Goal: Task Accomplishment & Management: Use online tool/utility

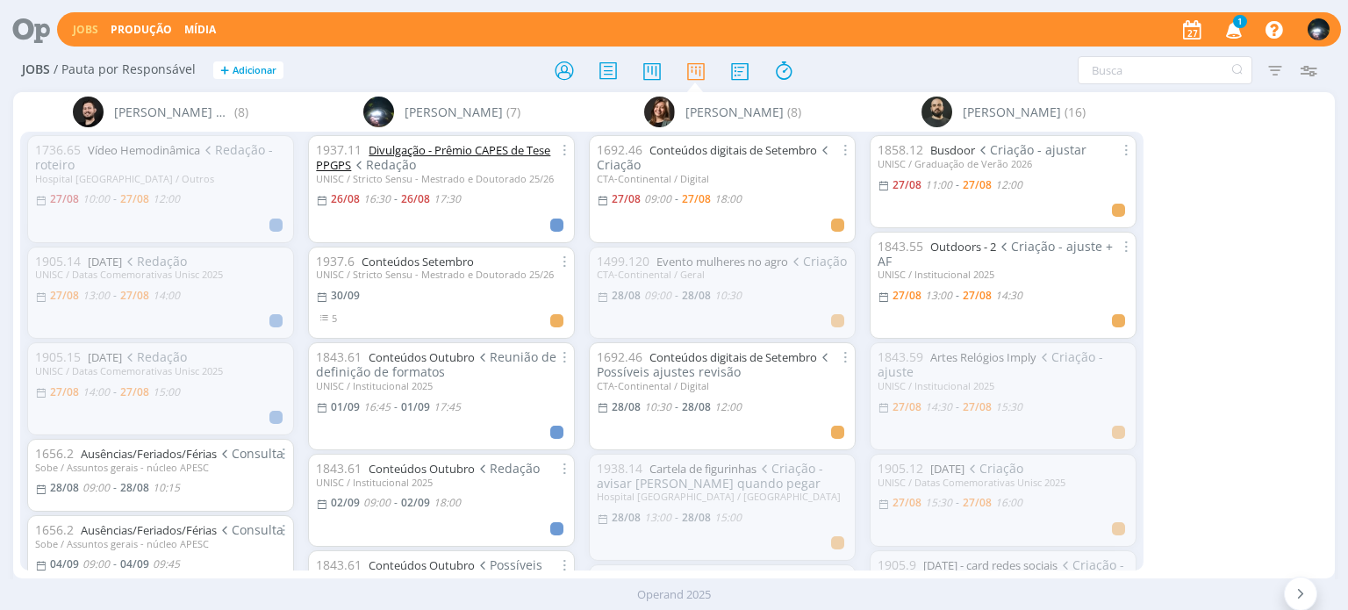
click at [426, 153] on link "Divulgação - Prêmio CAPES de Tese PPGPS" at bounding box center [433, 157] width 234 height 31
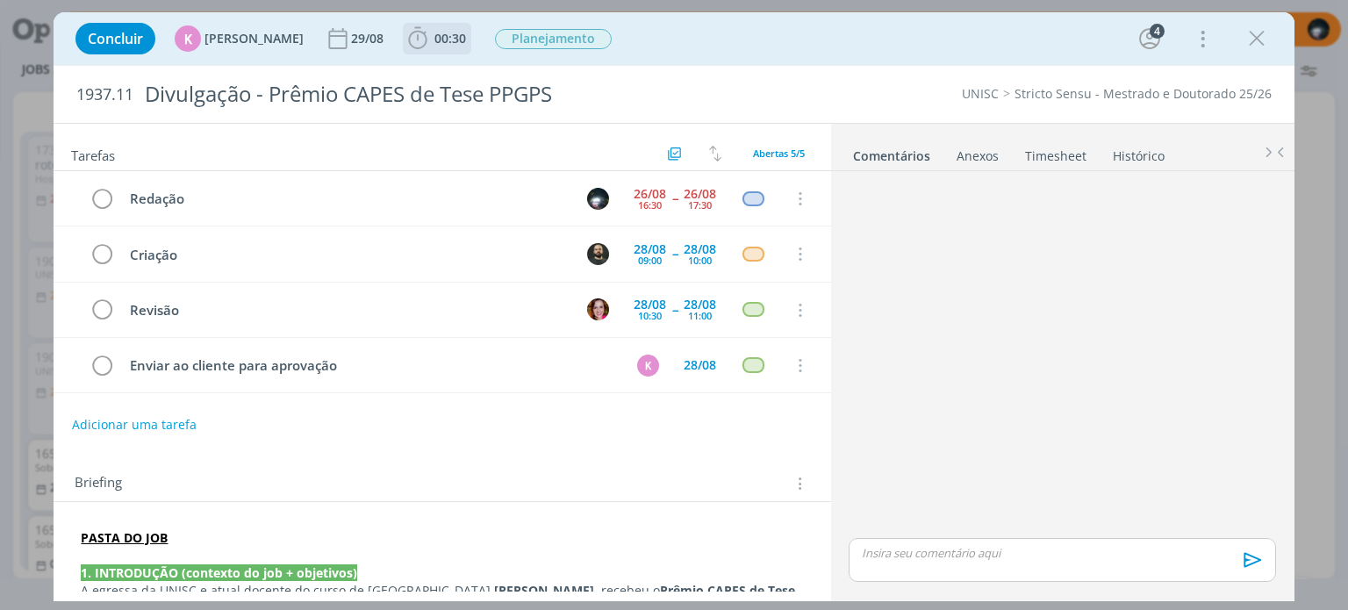
click at [409, 32] on icon "dialog" at bounding box center [418, 38] width 18 height 22
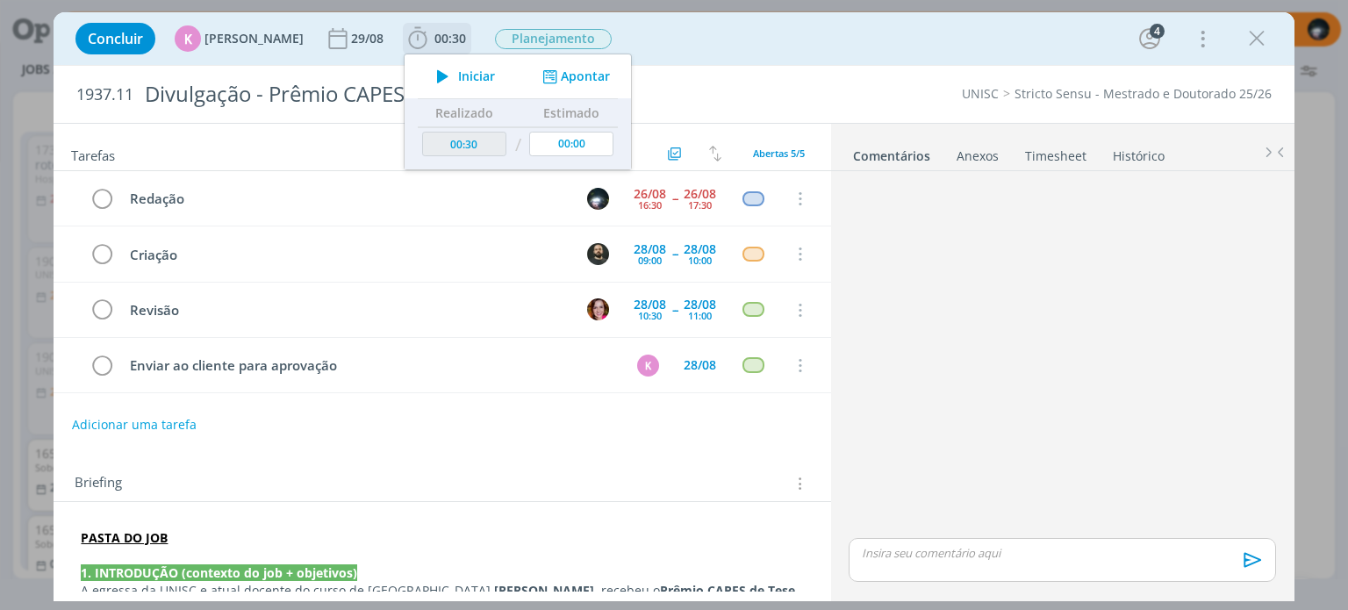
click at [590, 70] on button "Apontar" at bounding box center [574, 77] width 73 height 18
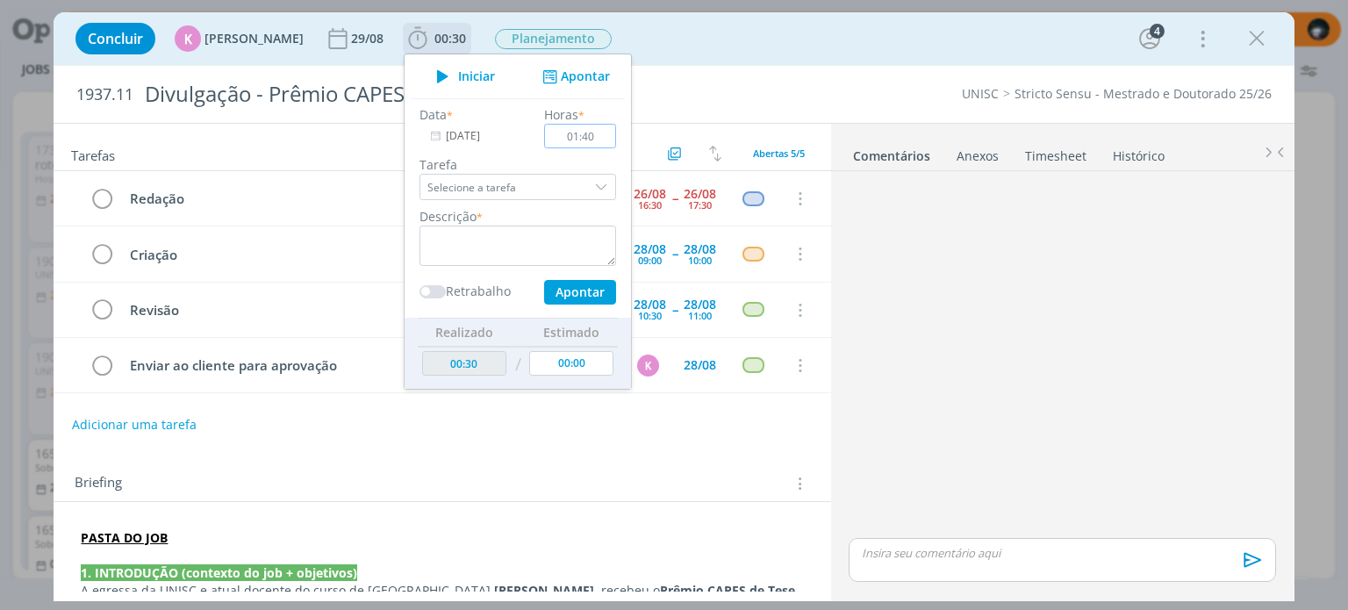
type input "01:40"
click at [474, 256] on textarea "dialog" at bounding box center [518, 246] width 197 height 40
type textarea "redação"
click at [585, 288] on button "Apontar" at bounding box center [580, 292] width 72 height 25
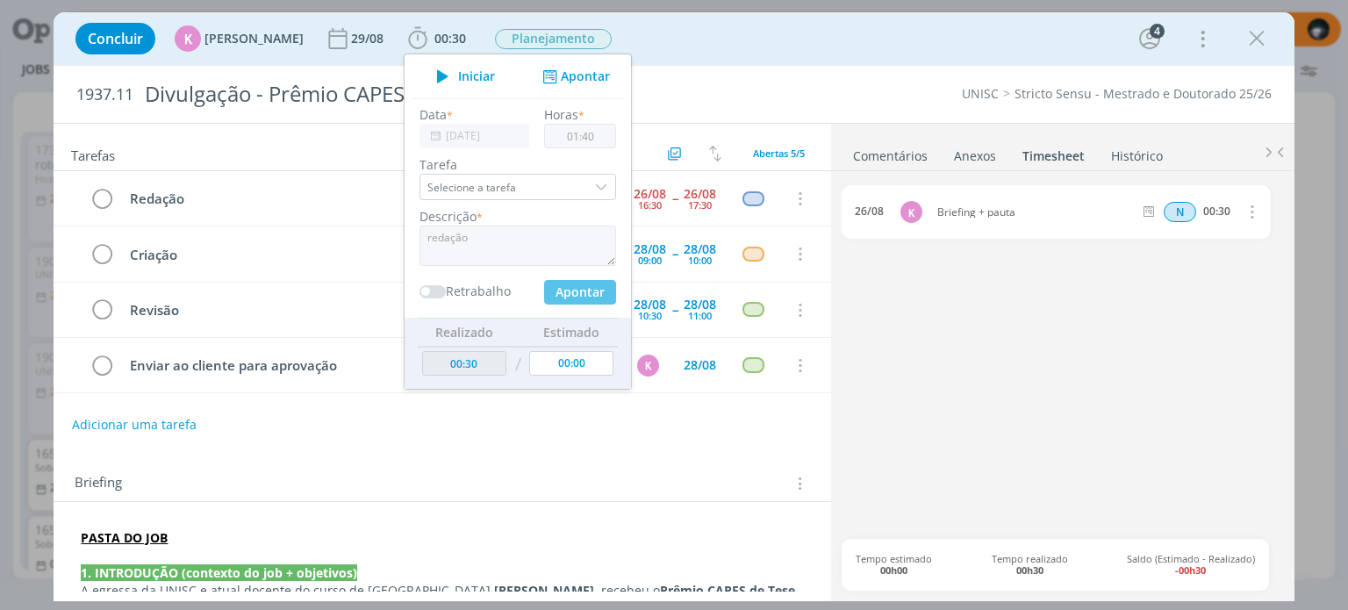
click at [663, 37] on div "Concluir K [PERSON_NAME] [DATE] 00:30 Iniciar Apontar Data * [DATE] Horas * 01:…" at bounding box center [674, 39] width 1214 height 42
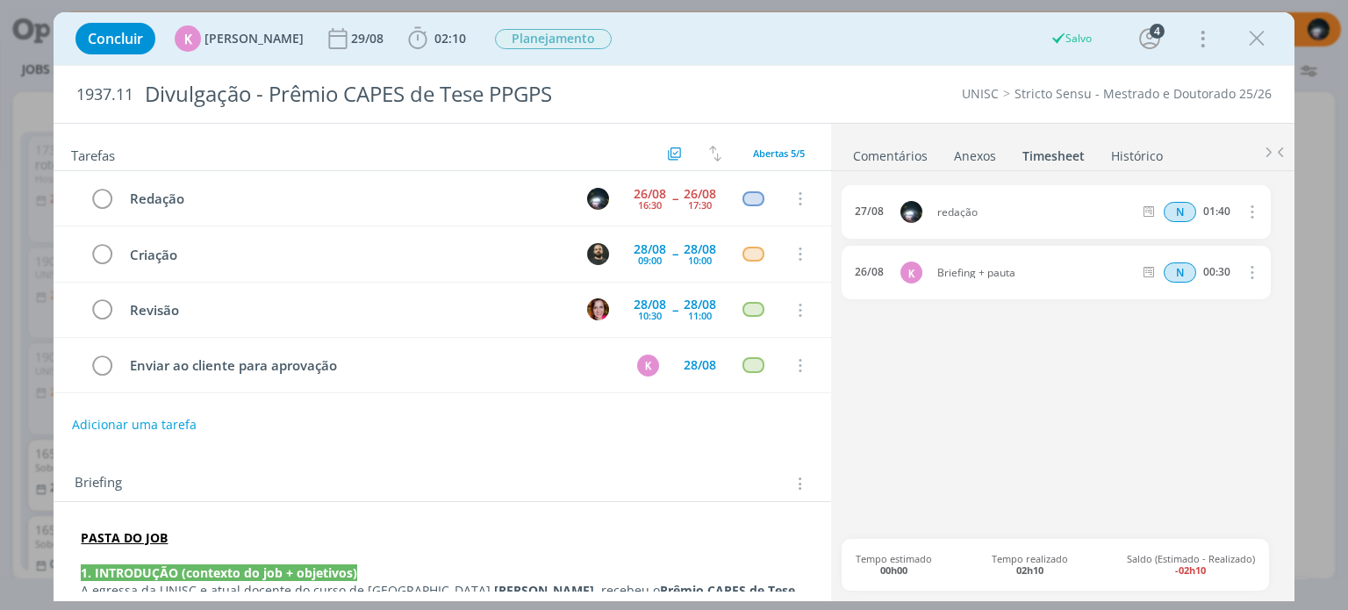
click at [879, 153] on link "Comentários" at bounding box center [890, 152] width 76 height 25
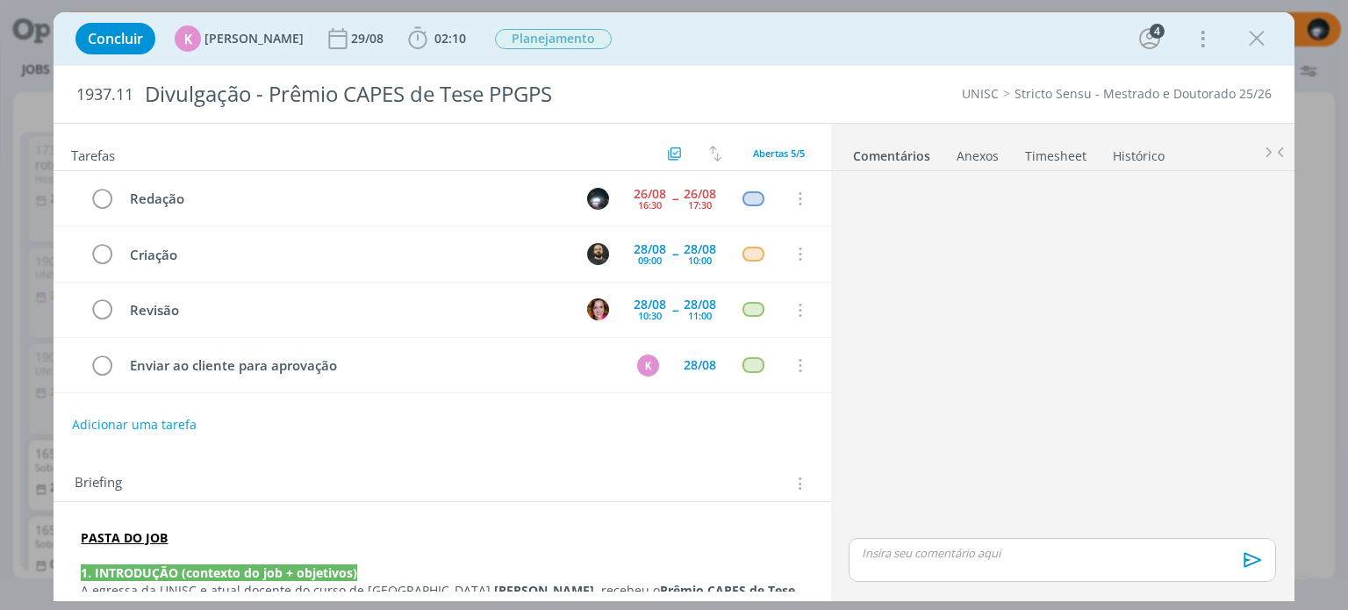
click at [913, 554] on p "dialog" at bounding box center [1062, 553] width 399 height 16
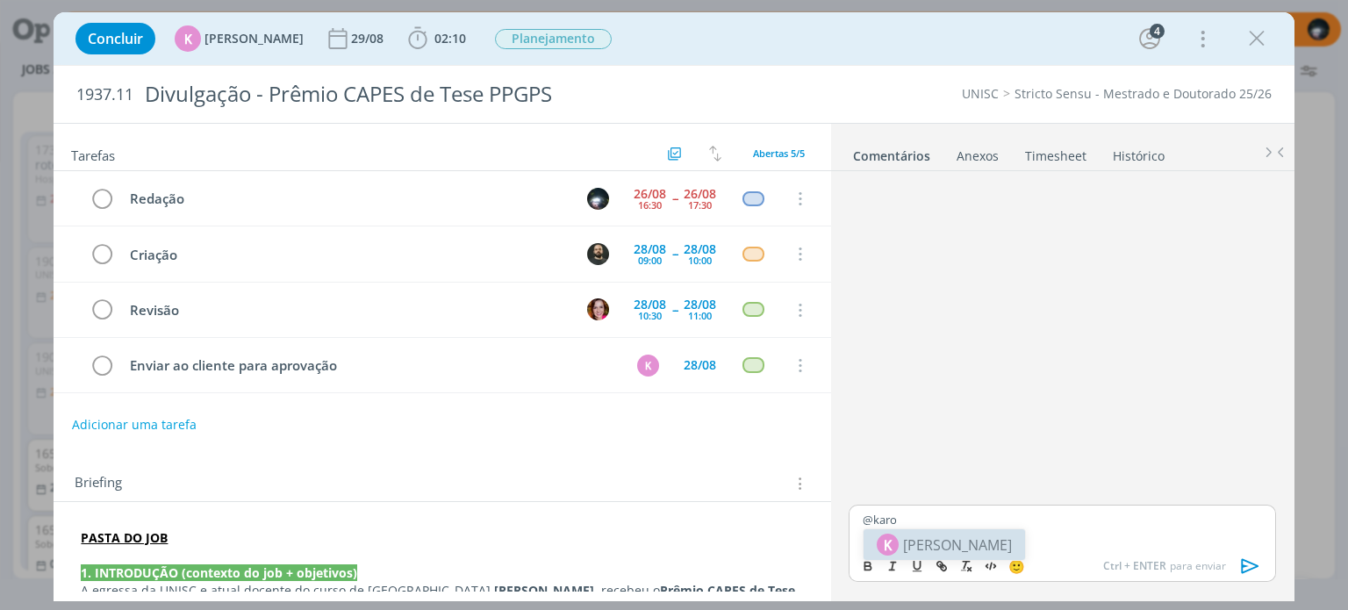
click at [955, 540] on span "[PERSON_NAME]" at bounding box center [957, 545] width 109 height 21
click at [942, 560] on icon "dialog" at bounding box center [942, 566] width 14 height 14
paste input "[URL][DOMAIN_NAME]"
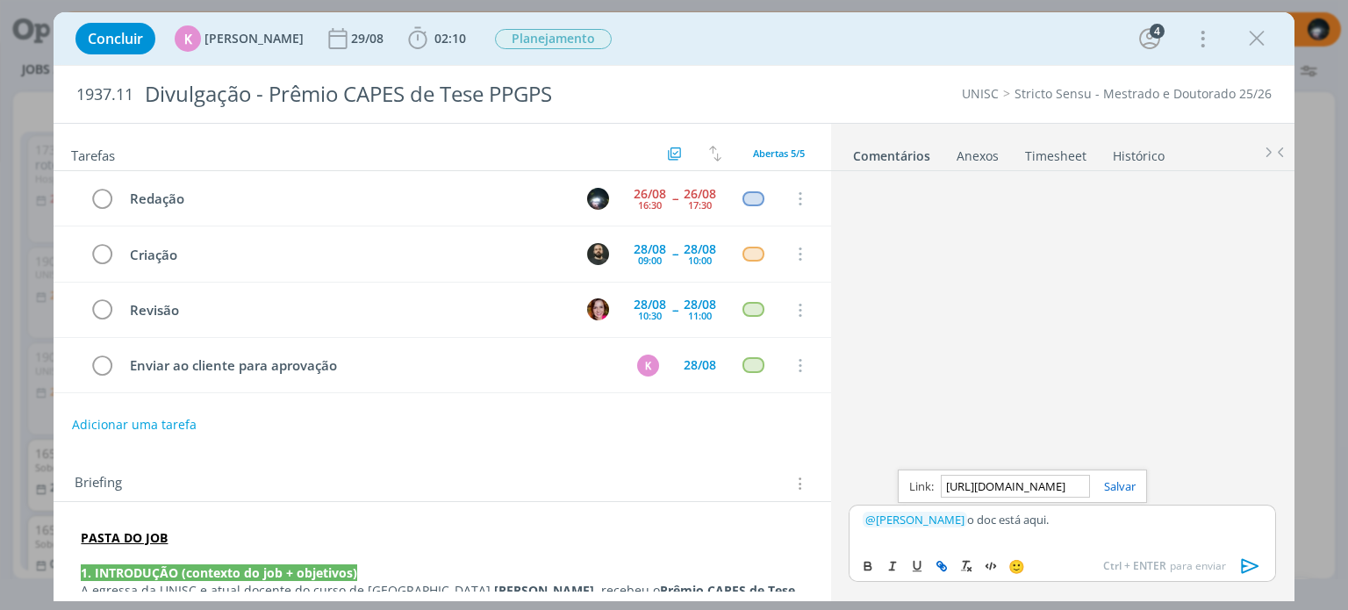
scroll to position [0, 464]
type input "[URL][DOMAIN_NAME]"
click at [1128, 490] on link "dialog" at bounding box center [1113, 486] width 46 height 16
click at [1129, 509] on div "﻿ @ [PERSON_NAME] ﻿ o doc está aqui ." at bounding box center [1062, 527] width 427 height 44
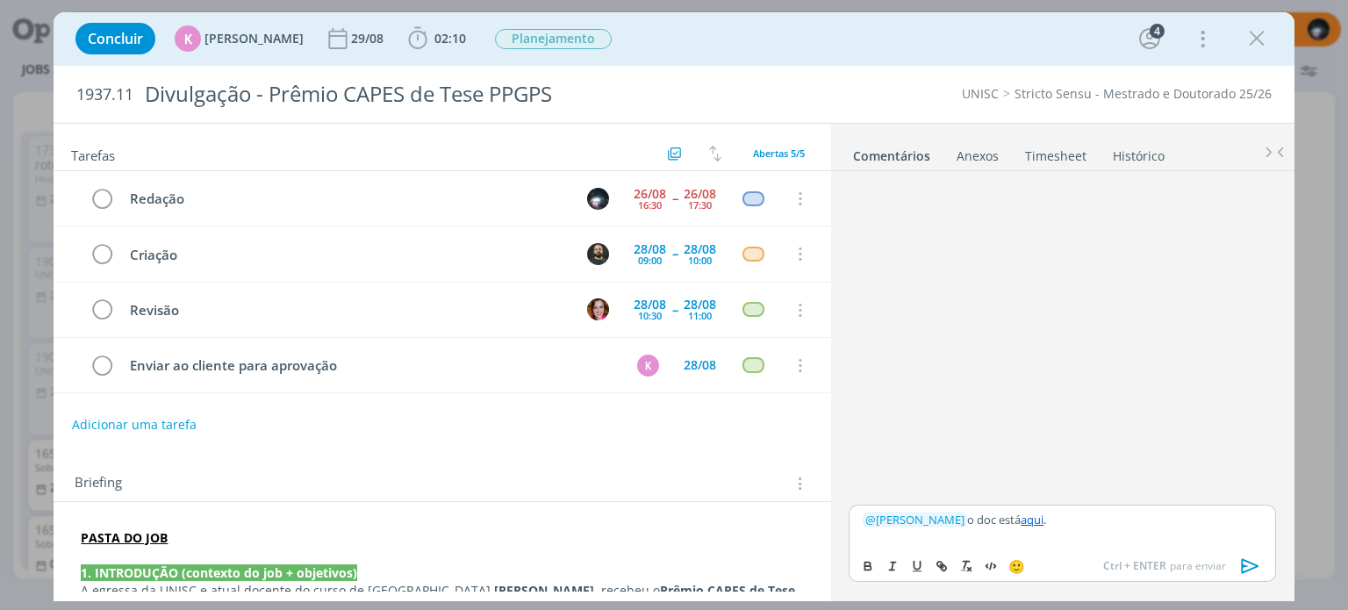
click at [1252, 562] on icon "dialog" at bounding box center [1251, 566] width 26 height 26
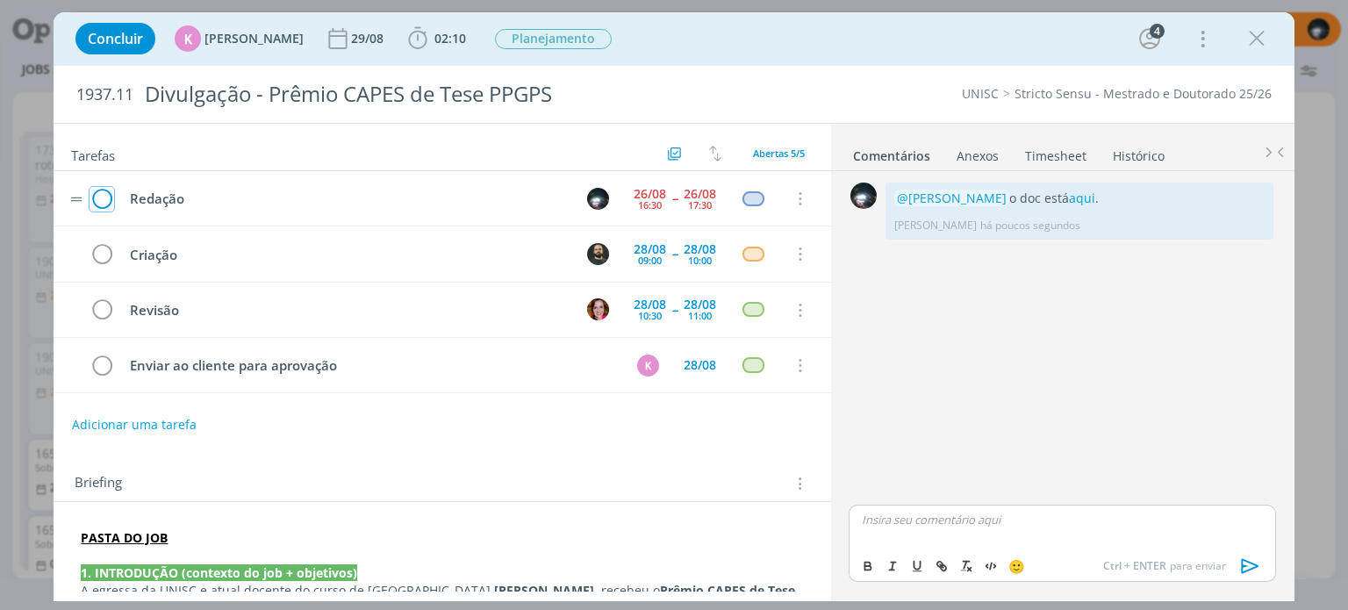
click at [99, 192] on icon "dialog" at bounding box center [102, 199] width 25 height 26
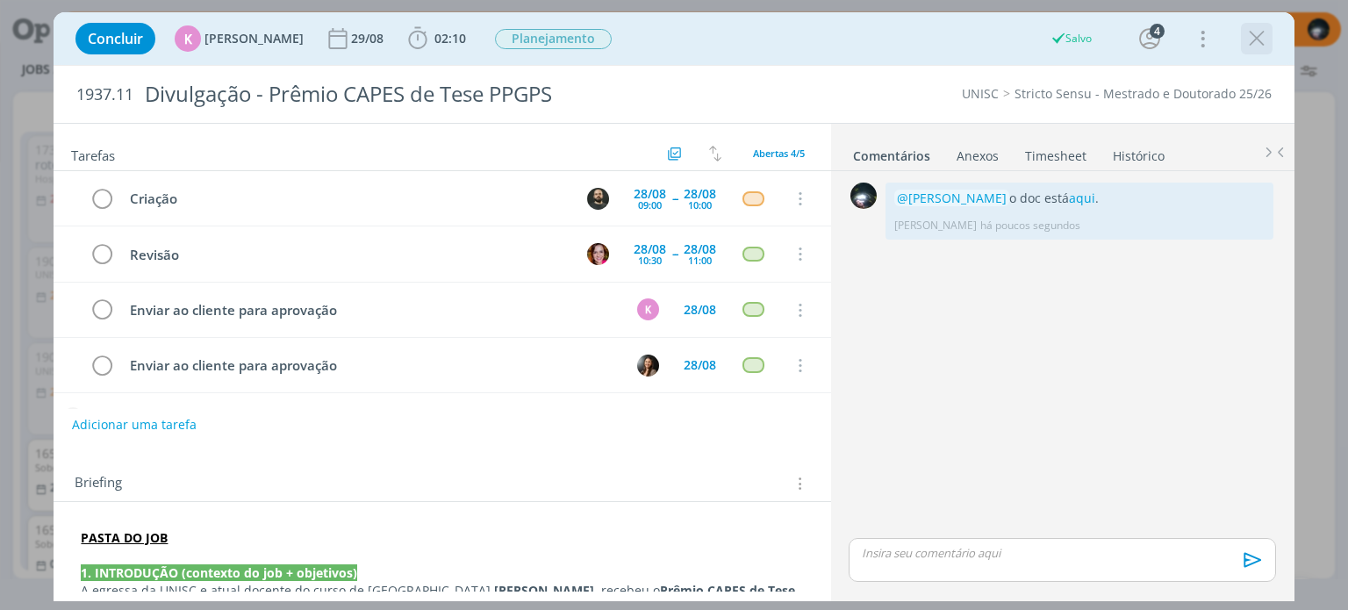
click at [1254, 32] on icon "dialog" at bounding box center [1257, 38] width 26 height 26
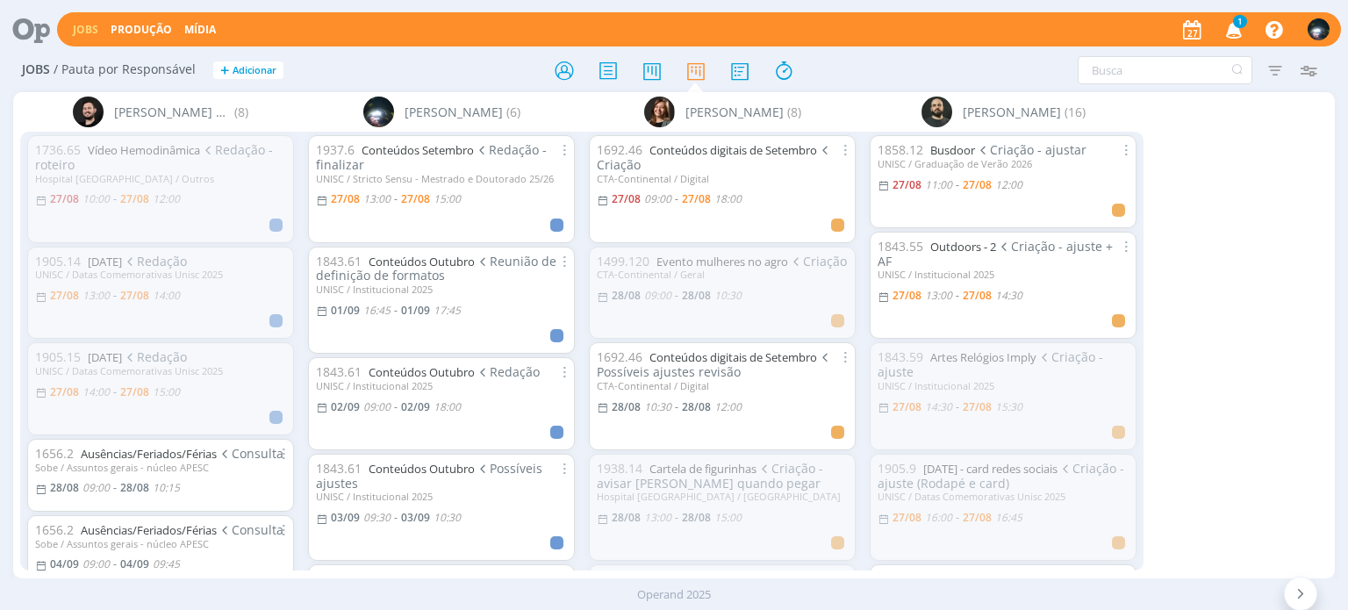
click at [1229, 24] on icon "button" at bounding box center [1234, 29] width 31 height 30
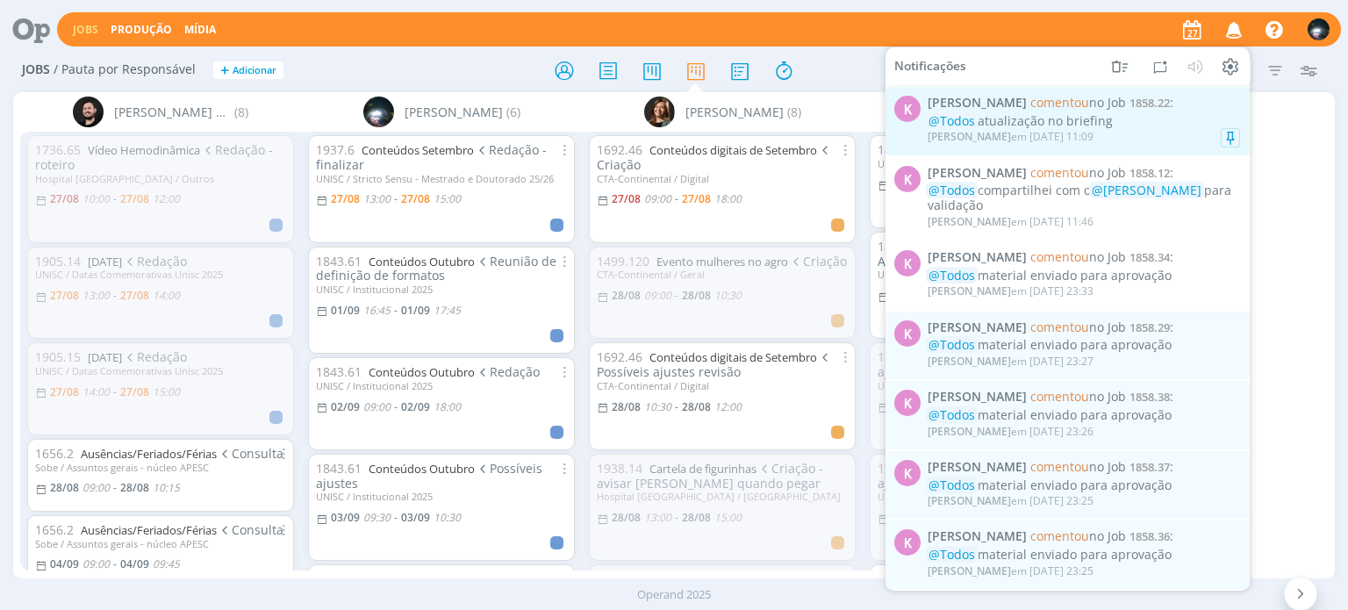
click at [1174, 124] on div "@Todos atualização no briefing" at bounding box center [1084, 121] width 313 height 15
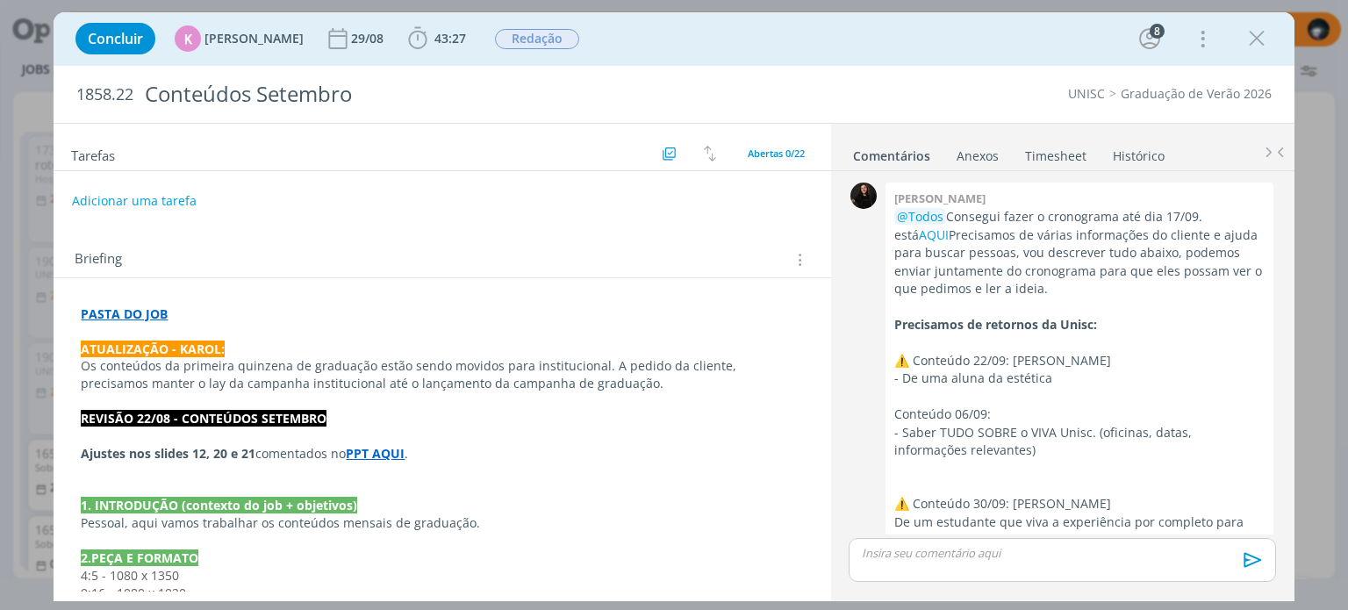
scroll to position [2633, 0]
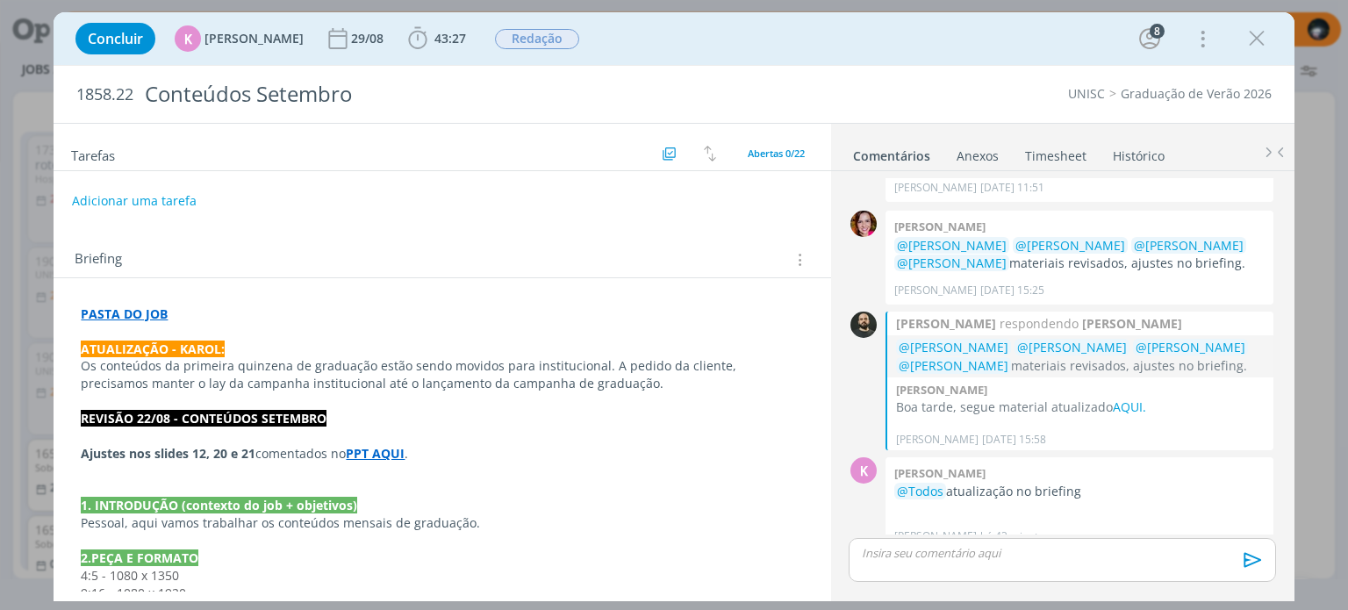
drag, startPoint x: 1254, startPoint y: 40, endPoint x: 1236, endPoint y: 41, distance: 17.6
click at [1254, 40] on icon "dialog" at bounding box center [1257, 38] width 26 height 26
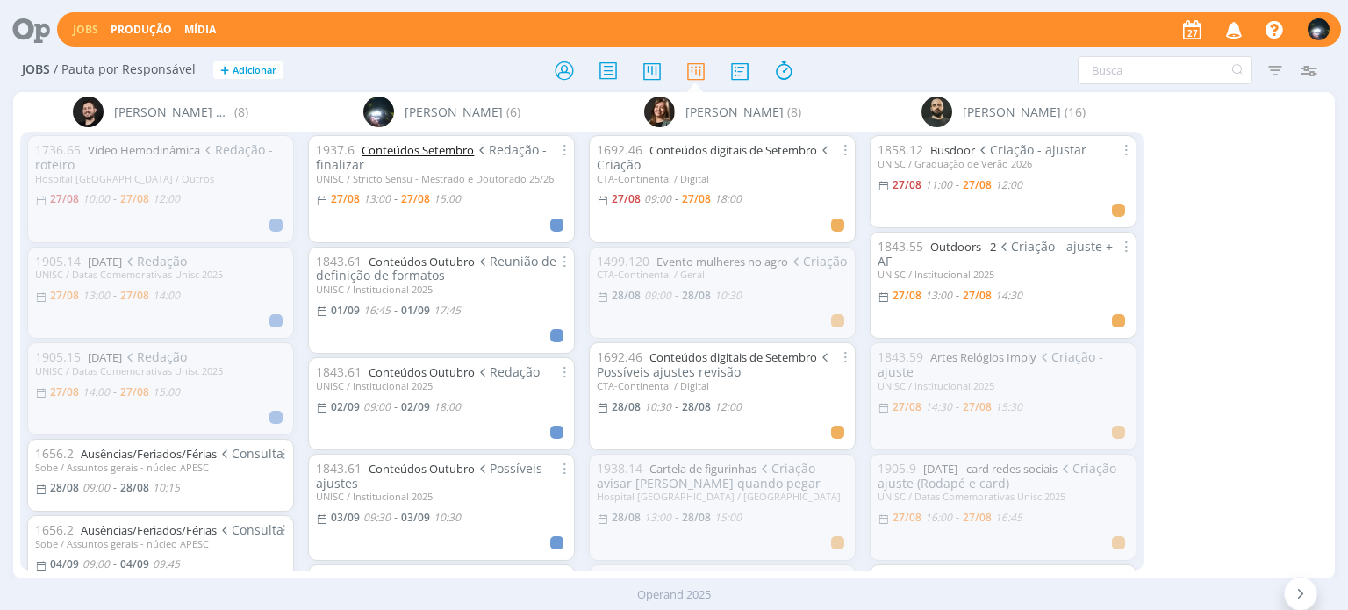
click at [409, 148] on link "Conteúdos Setembro" at bounding box center [418, 150] width 112 height 16
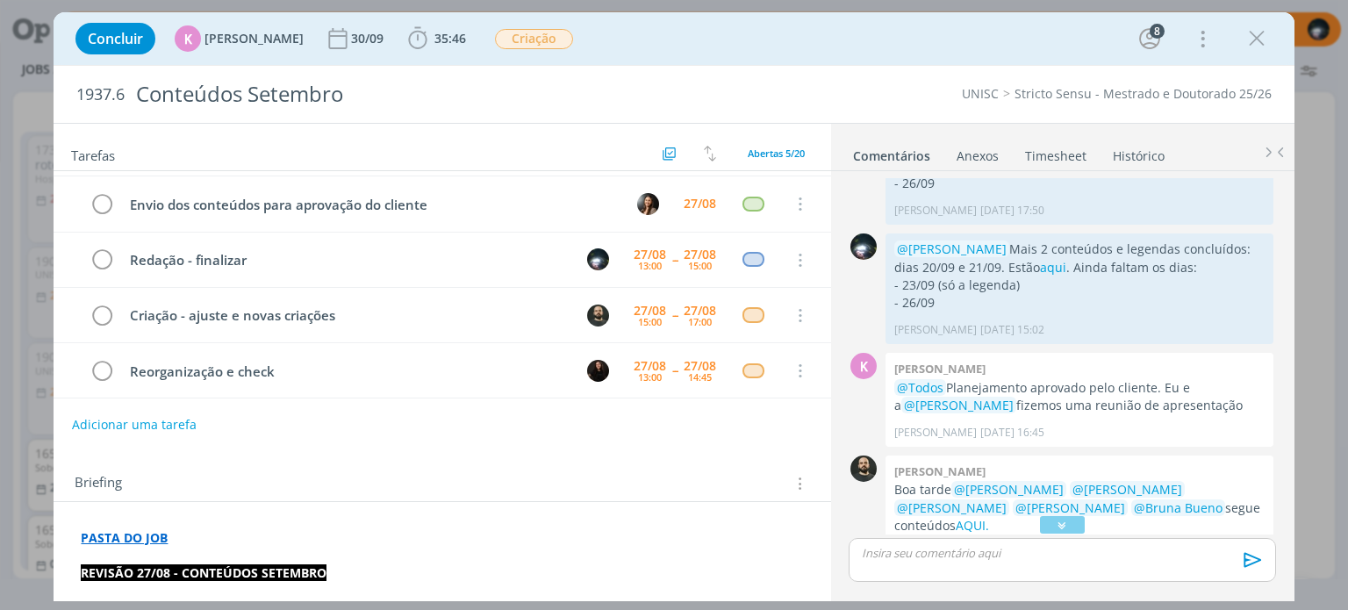
scroll to position [1717, 0]
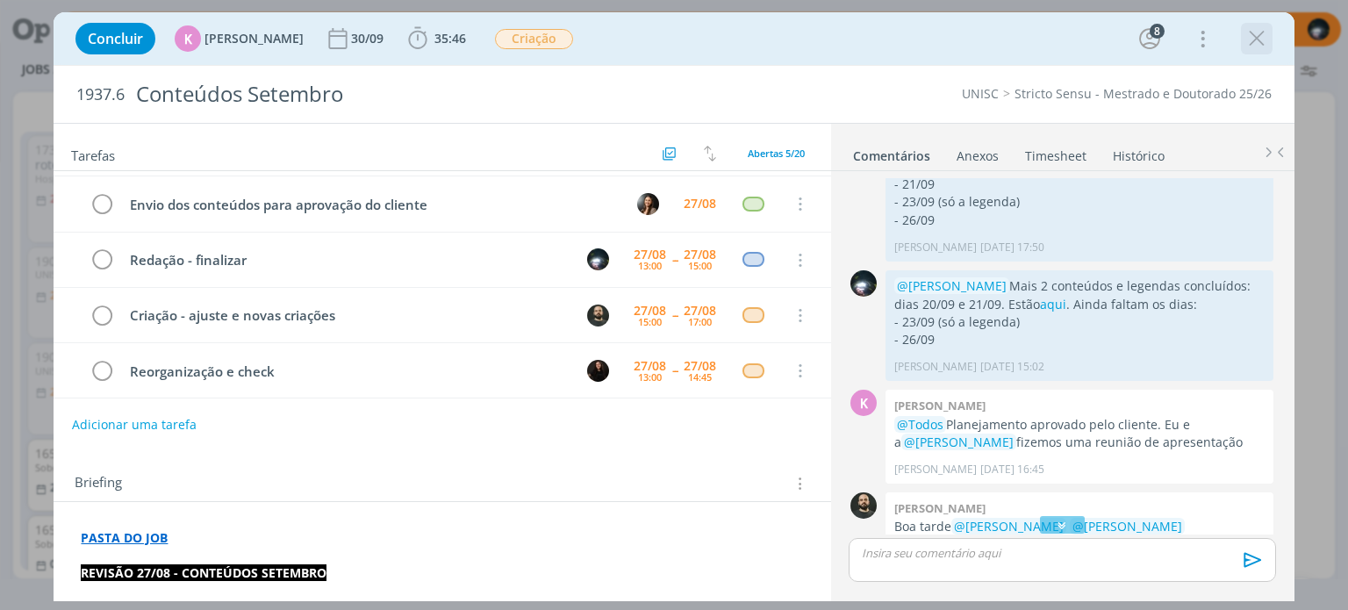
click at [1251, 41] on icon "dialog" at bounding box center [1257, 38] width 26 height 26
